Goal: Task Accomplishment & Management: Manage account settings

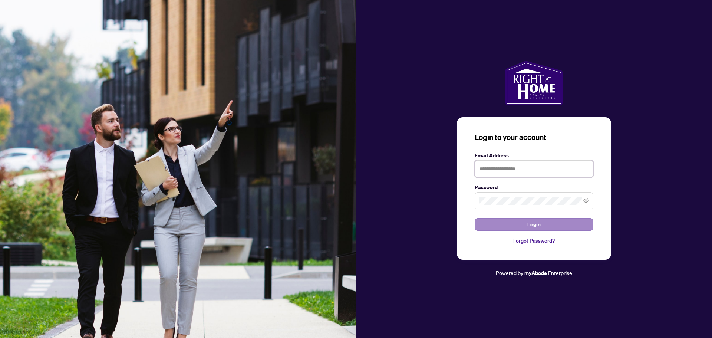
type input "**********"
click at [556, 221] on button "Login" at bounding box center [534, 224] width 119 height 13
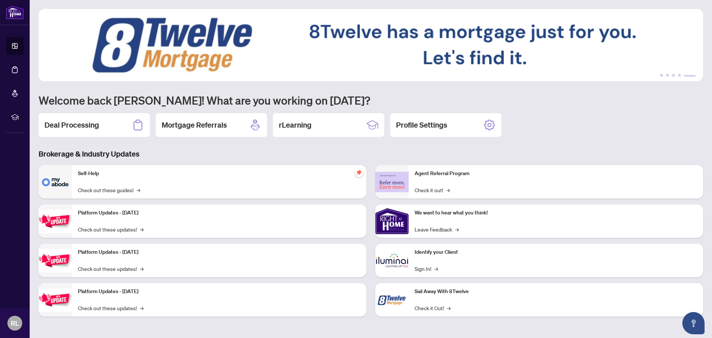
click at [558, 142] on div "1 2 3 4 5 Welcome back [PERSON_NAME]! What are you working on [DATE]? Deal Proc…" at bounding box center [371, 168] width 665 height 319
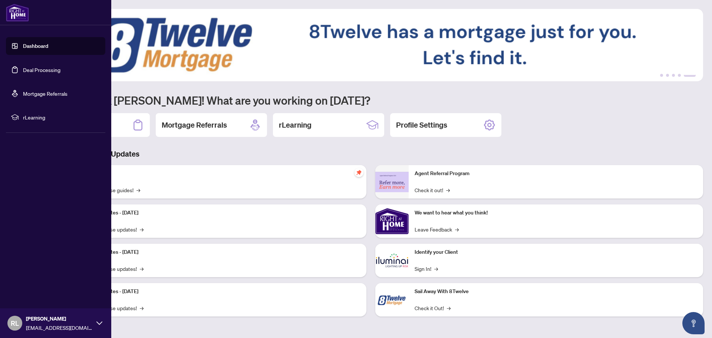
click at [46, 70] on link "Deal Processing" at bounding box center [41, 69] width 37 height 7
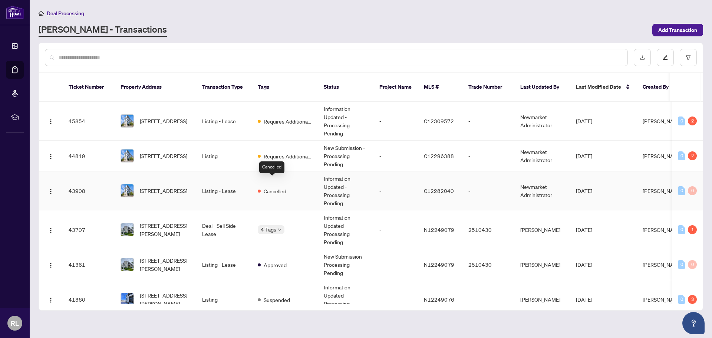
click at [282, 187] on span "Cancelled" at bounding box center [275, 191] width 23 height 8
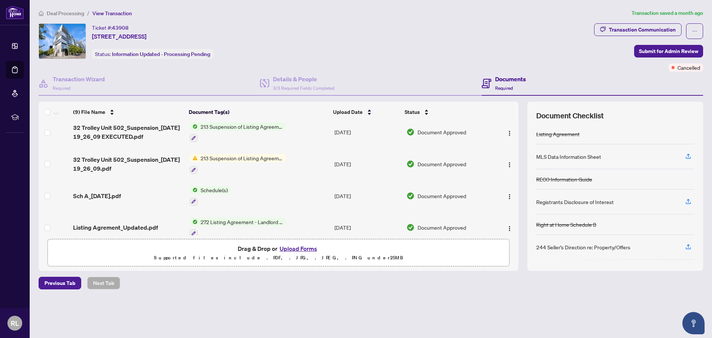
scroll to position [76, 0]
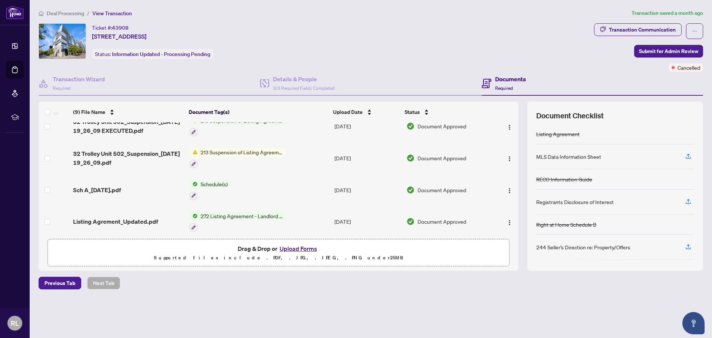
click at [259, 151] on span "213 Suspension of Listing Agreement - Authority to Offer for Lease" at bounding box center [242, 152] width 88 height 8
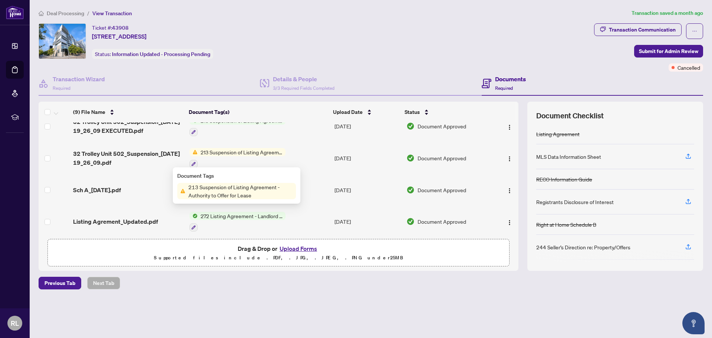
click at [306, 159] on td "213 Suspension of Listing Agreement - Authority to Offer for Lease" at bounding box center [259, 158] width 145 height 32
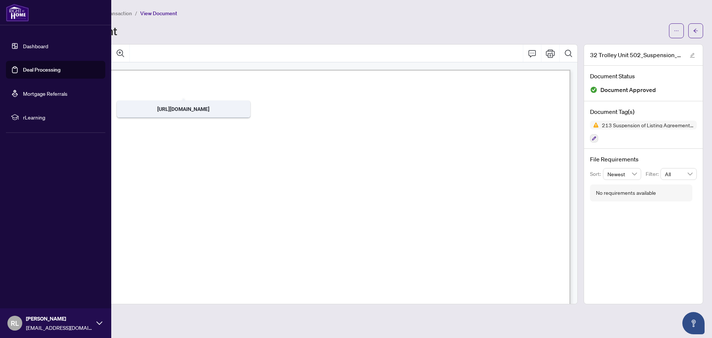
click at [29, 44] on link "Dashboard" at bounding box center [35, 46] width 25 height 7
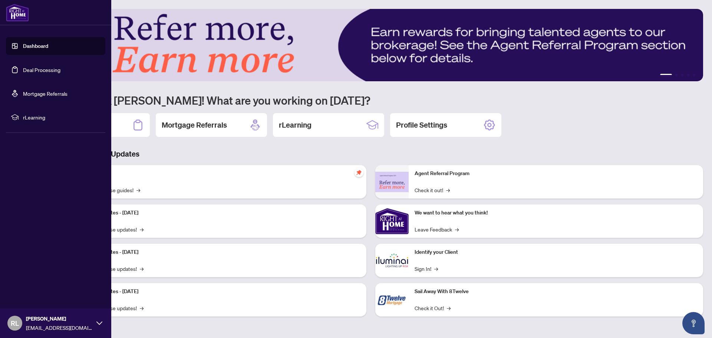
click at [51, 69] on link "Deal Processing" at bounding box center [41, 69] width 37 height 7
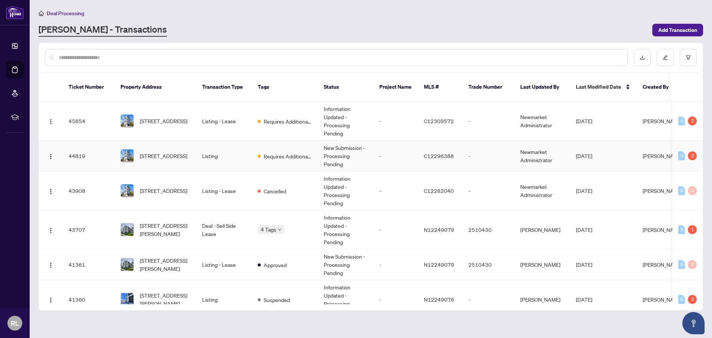
click at [207, 150] on td "Listing" at bounding box center [224, 156] width 56 height 31
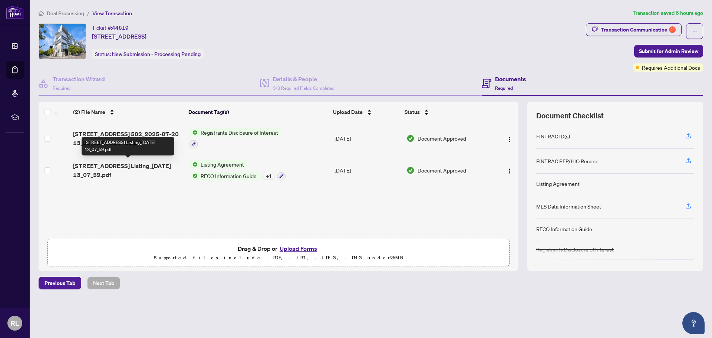
click at [136, 175] on span "[STREET_ADDRESS] Listing_[DATE] 13_07_59.pdf" at bounding box center [128, 170] width 110 height 18
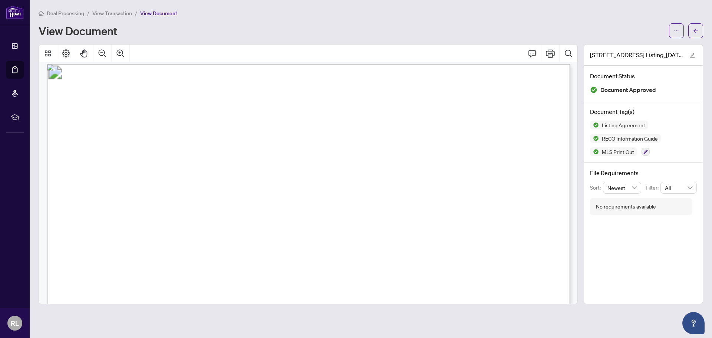
scroll to position [120, 0]
drag, startPoint x: 578, startPoint y: 76, endPoint x: 584, endPoint y: 176, distance: 100.4
click at [584, 176] on div "32 Trolley Crescent 502_Sale Listing_[DATE] 13_07_59.pdf Document Status Docume…" at bounding box center [371, 174] width 671 height 260
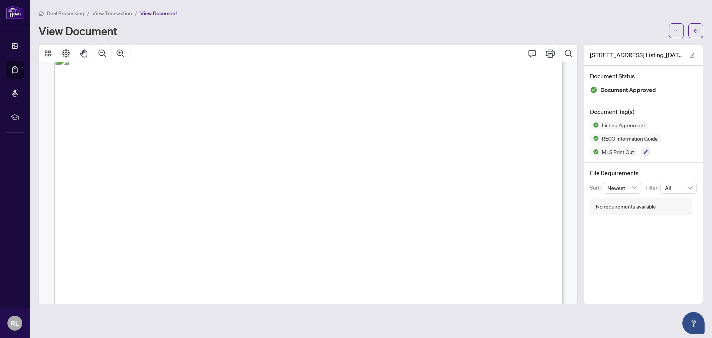
scroll to position [12527, 0]
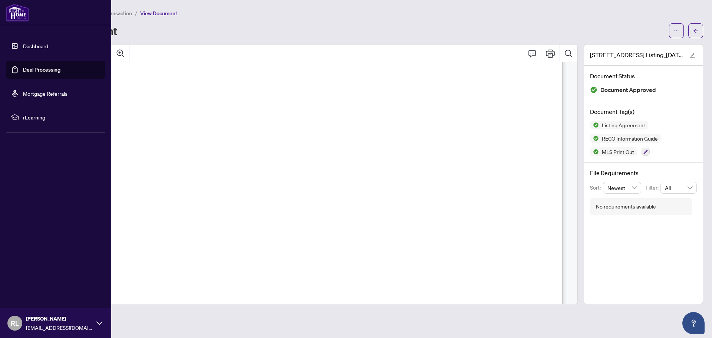
click at [37, 70] on link "Deal Processing" at bounding box center [41, 69] width 37 height 7
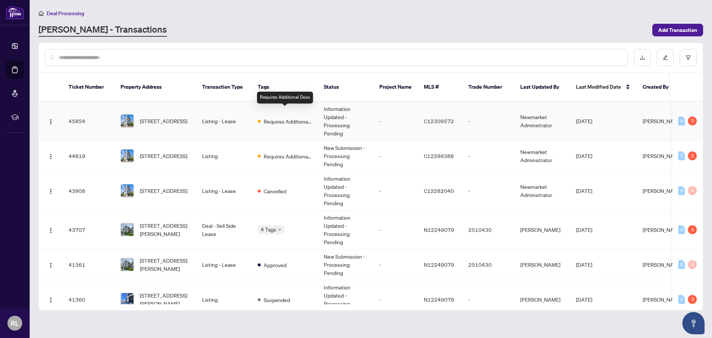
click at [283, 117] on span "Requires Additional Docs" at bounding box center [288, 121] width 48 height 8
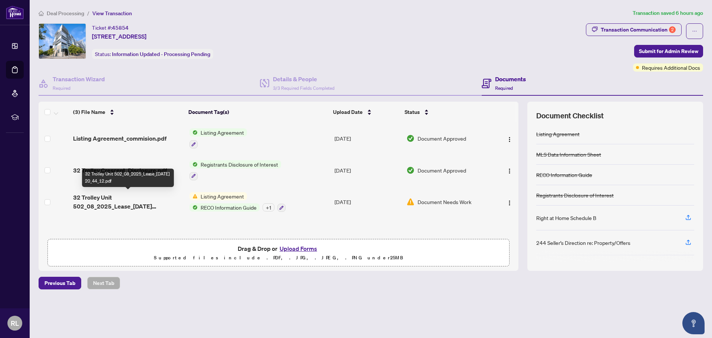
scroll to position [0, 0]
click at [123, 207] on span "32 Trolley Unit 502_08_2025_Lease_[DATE] 20_44_12.pdf" at bounding box center [128, 202] width 110 height 18
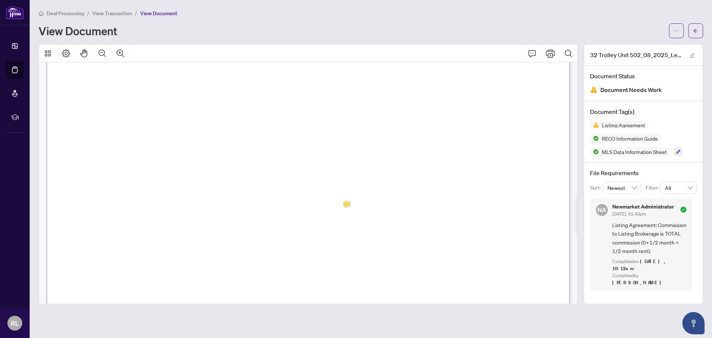
scroll to position [392, 0]
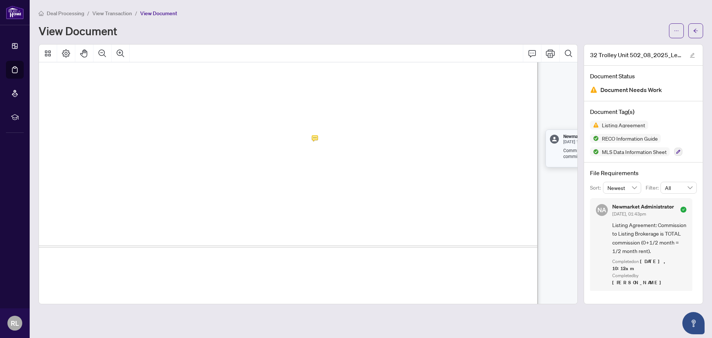
drag, startPoint x: 578, startPoint y: 73, endPoint x: 575, endPoint y: 85, distance: 11.8
click at [575, 88] on div at bounding box center [308, 174] width 539 height 260
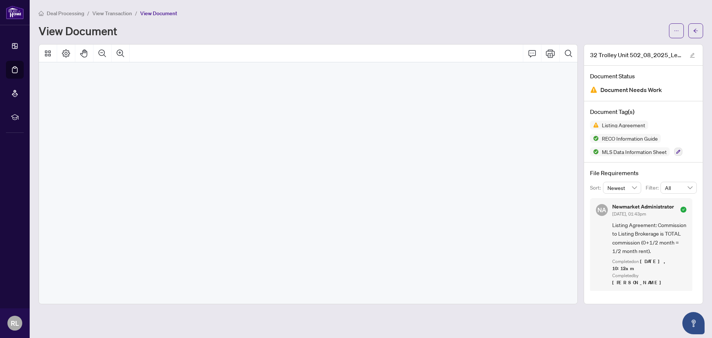
scroll to position [13701, 56]
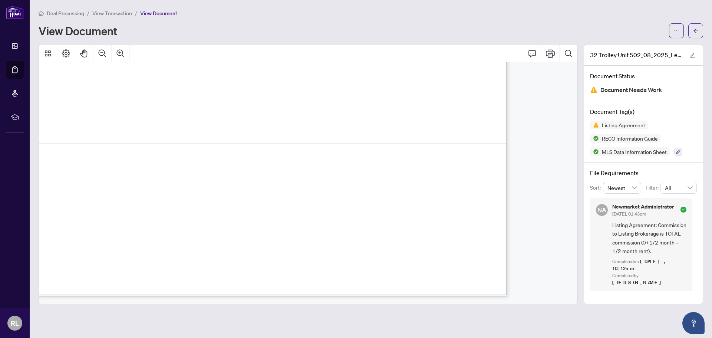
drag, startPoint x: 501, startPoint y: 305, endPoint x: 486, endPoint y: 302, distance: 15.5
click at [487, 302] on main "Deal Processing / View Transaction / View Document View Document 32 Trolley Uni…" at bounding box center [371, 169] width 683 height 338
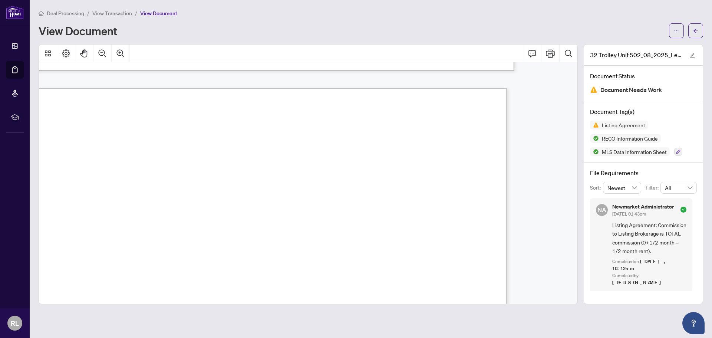
scroll to position [13181, 56]
drag, startPoint x: 165, startPoint y: 122, endPoint x: 237, endPoint y: 126, distance: 72.1
click at [237, 126] on span "Listing C12309572 MLS® Data Information" at bounding box center [253, 125] width 264 height 16
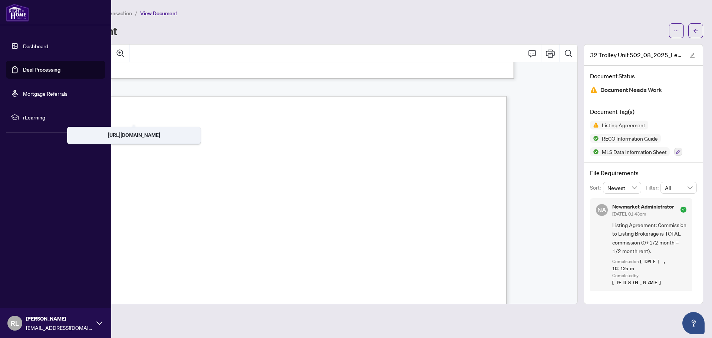
click at [35, 73] on link "Deal Processing" at bounding box center [41, 69] width 37 height 7
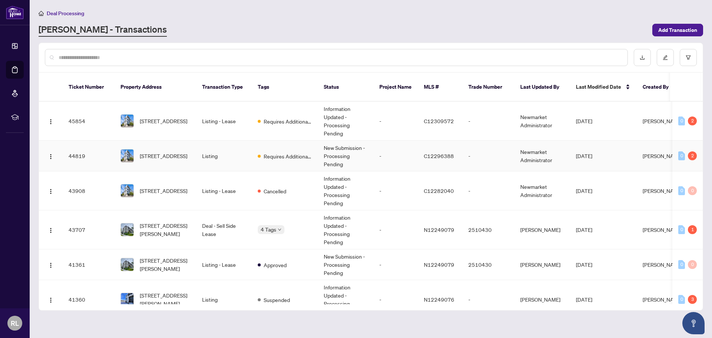
click at [283, 152] on span "Requires Additional Docs" at bounding box center [288, 156] width 48 height 8
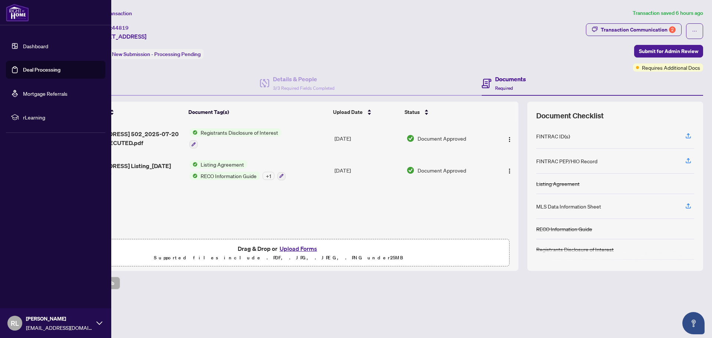
click at [32, 69] on link "Deal Processing" at bounding box center [41, 69] width 37 height 7
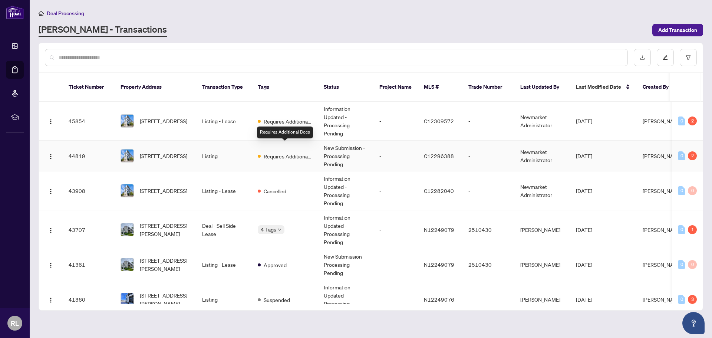
click at [286, 152] on span "Requires Additional Docs" at bounding box center [288, 156] width 48 height 8
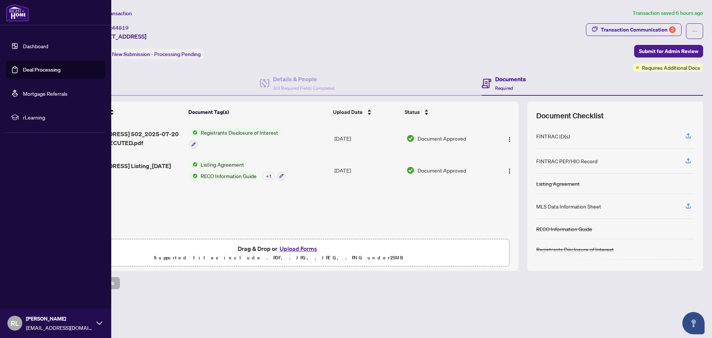
click at [38, 70] on link "Deal Processing" at bounding box center [41, 69] width 37 height 7
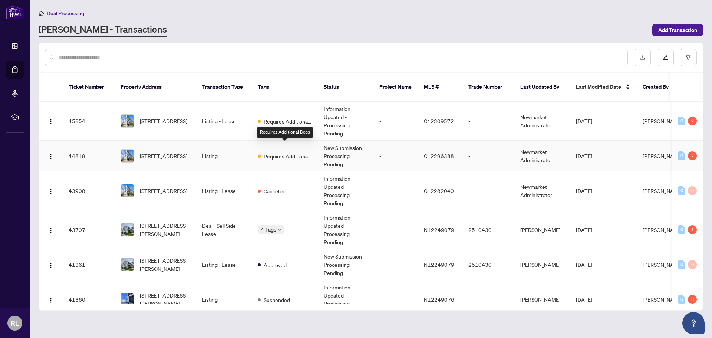
click at [285, 152] on span "Requires Additional Docs" at bounding box center [288, 156] width 48 height 8
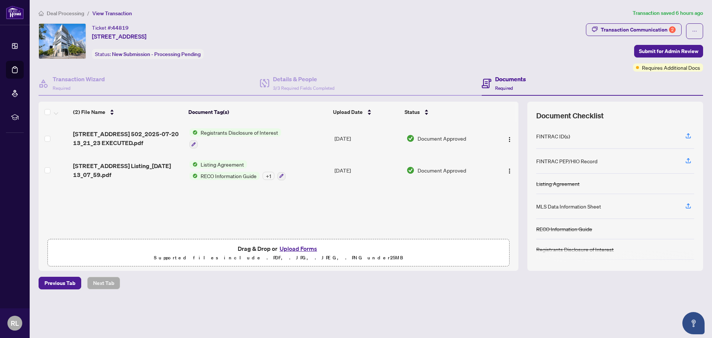
click at [293, 250] on button "Upload Forms" at bounding box center [299, 249] width 42 height 10
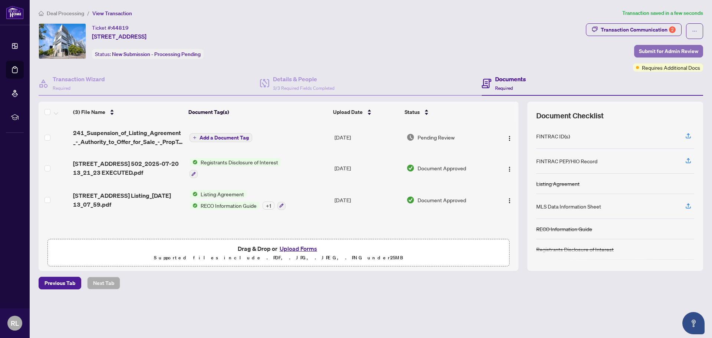
click at [673, 52] on span "Submit for Admin Review" at bounding box center [668, 51] width 59 height 12
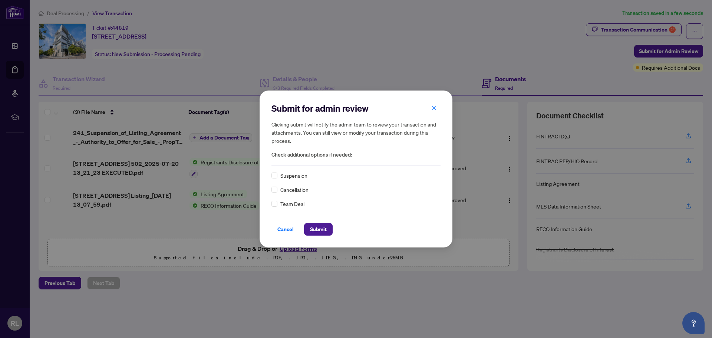
click at [278, 176] on div "Suspension" at bounding box center [356, 175] width 169 height 8
click at [325, 229] on span "Submit" at bounding box center [318, 229] width 17 height 12
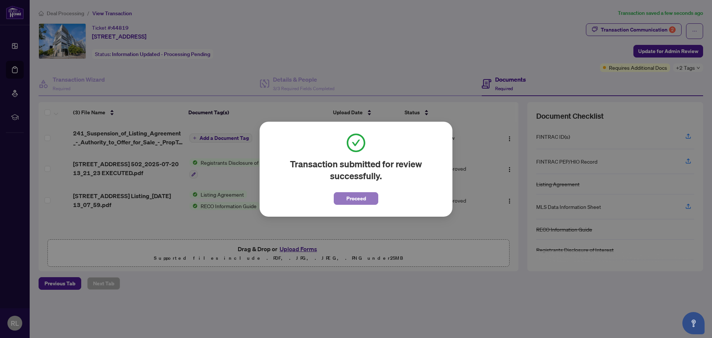
click at [359, 199] on span "Proceed" at bounding box center [357, 199] width 20 height 12
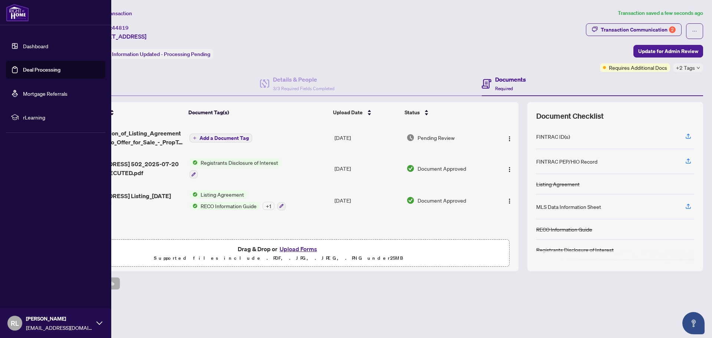
click at [40, 67] on link "Deal Processing" at bounding box center [41, 69] width 37 height 7
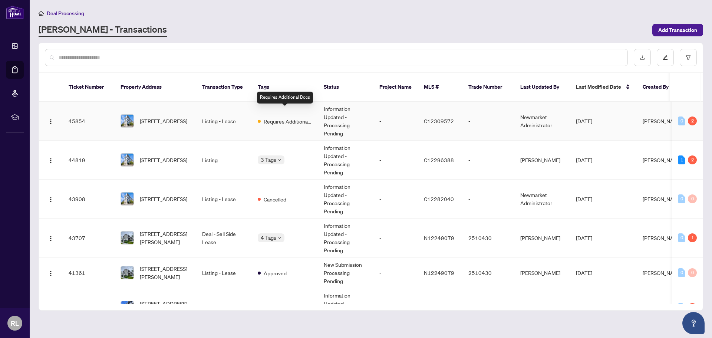
click at [293, 117] on span "Requires Additional Docs" at bounding box center [288, 121] width 48 height 8
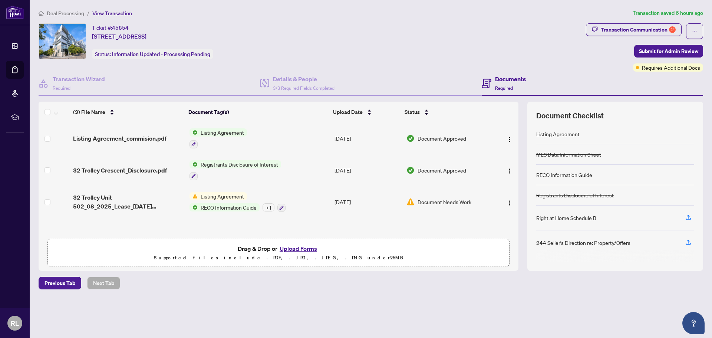
click at [299, 247] on button "Upload Forms" at bounding box center [299, 249] width 42 height 10
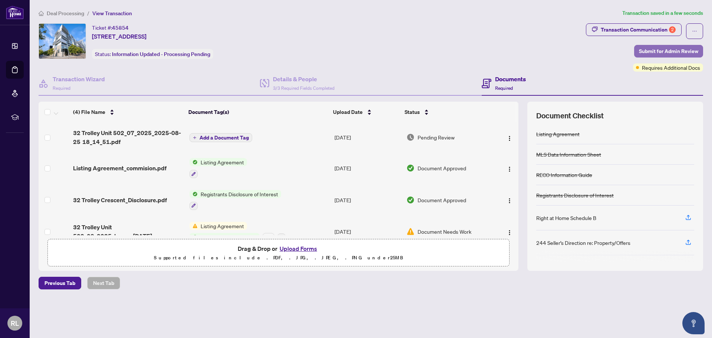
click at [662, 53] on span "Submit for Admin Review" at bounding box center [668, 51] width 59 height 12
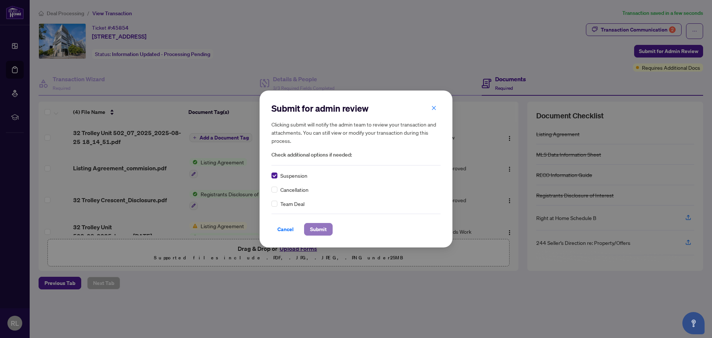
click at [320, 233] on span "Submit" at bounding box center [318, 229] width 17 height 12
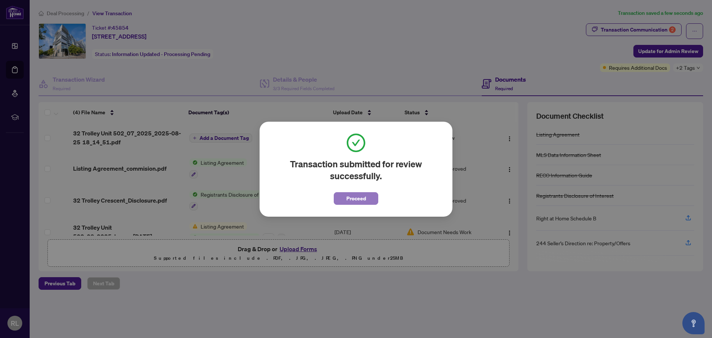
click at [358, 200] on span "Proceed" at bounding box center [357, 199] width 20 height 12
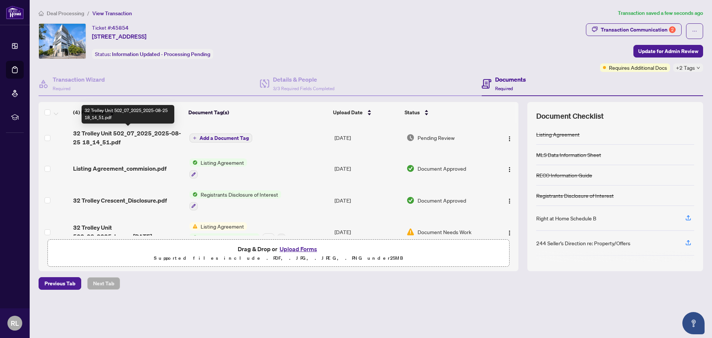
click at [147, 135] on span "32 Trolley Unit 502_07_2025_2025-08-25 18_14_51.pdf" at bounding box center [128, 138] width 110 height 18
